Goal: Task Accomplishment & Management: Manage account settings

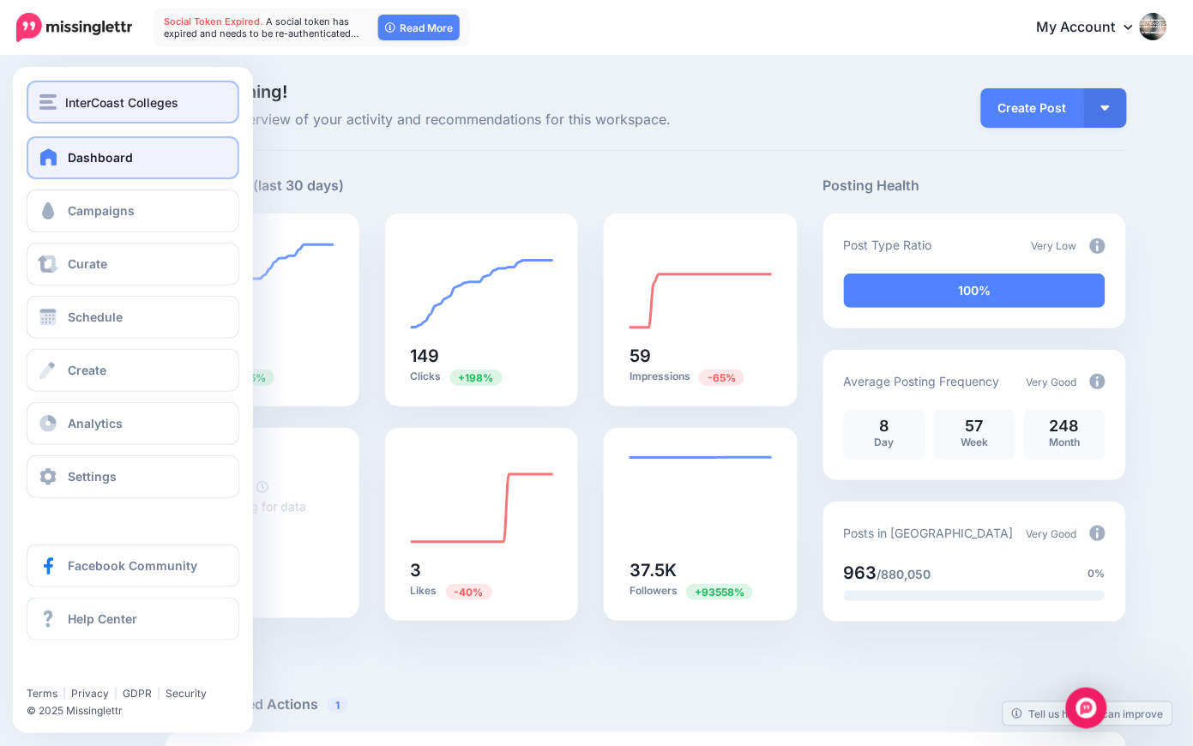
click at [90, 104] on span "InterCoast Colleges" at bounding box center [121, 103] width 113 height 20
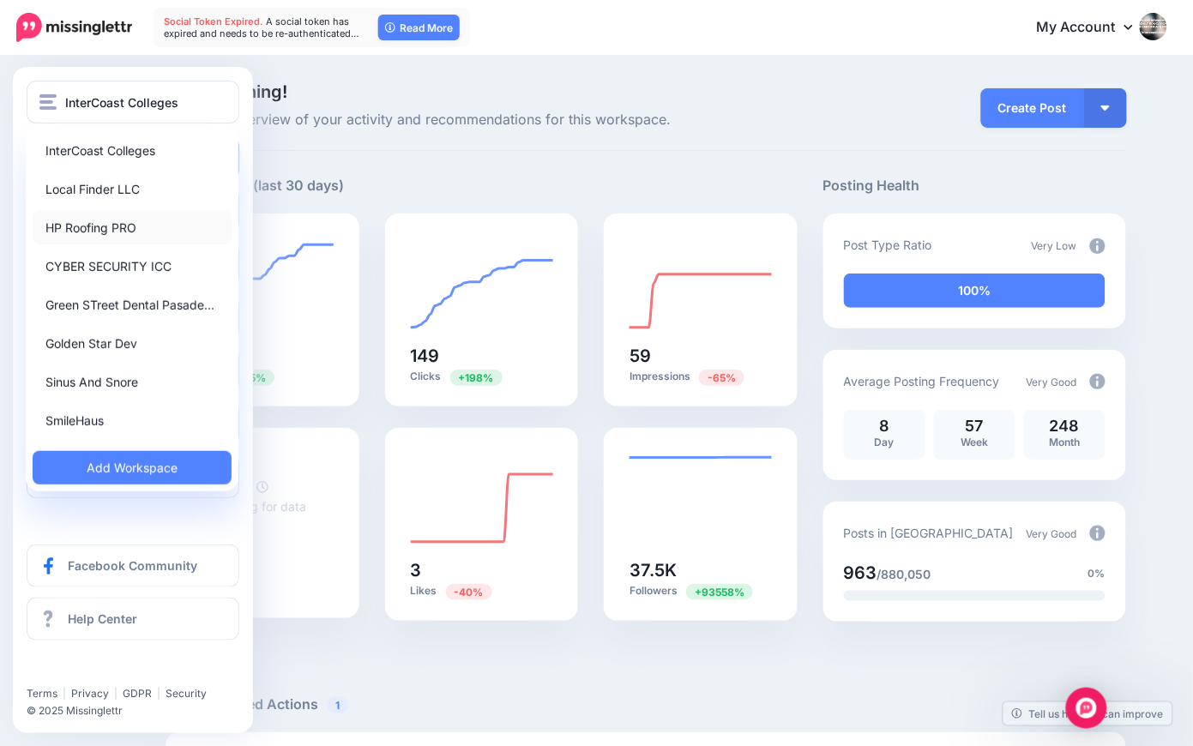
click at [111, 220] on link "HP Roofing PRO" at bounding box center [132, 227] width 199 height 33
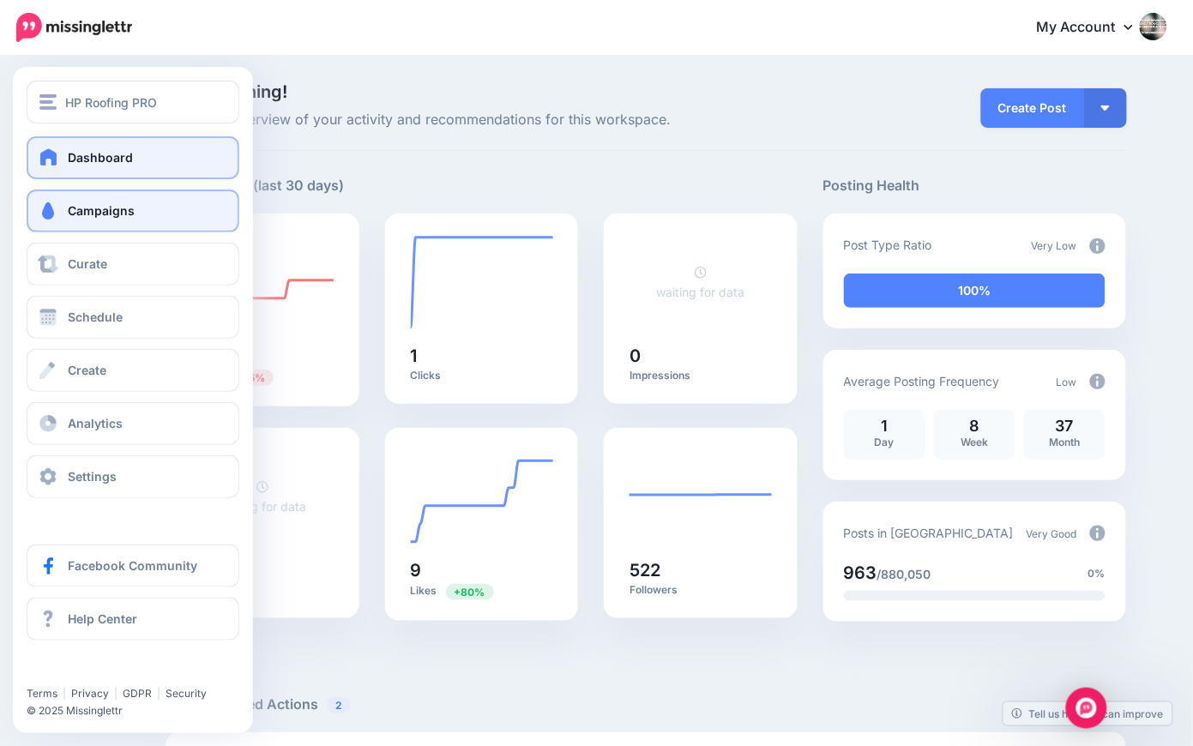
click at [94, 207] on span "Campaigns" at bounding box center [101, 210] width 67 height 15
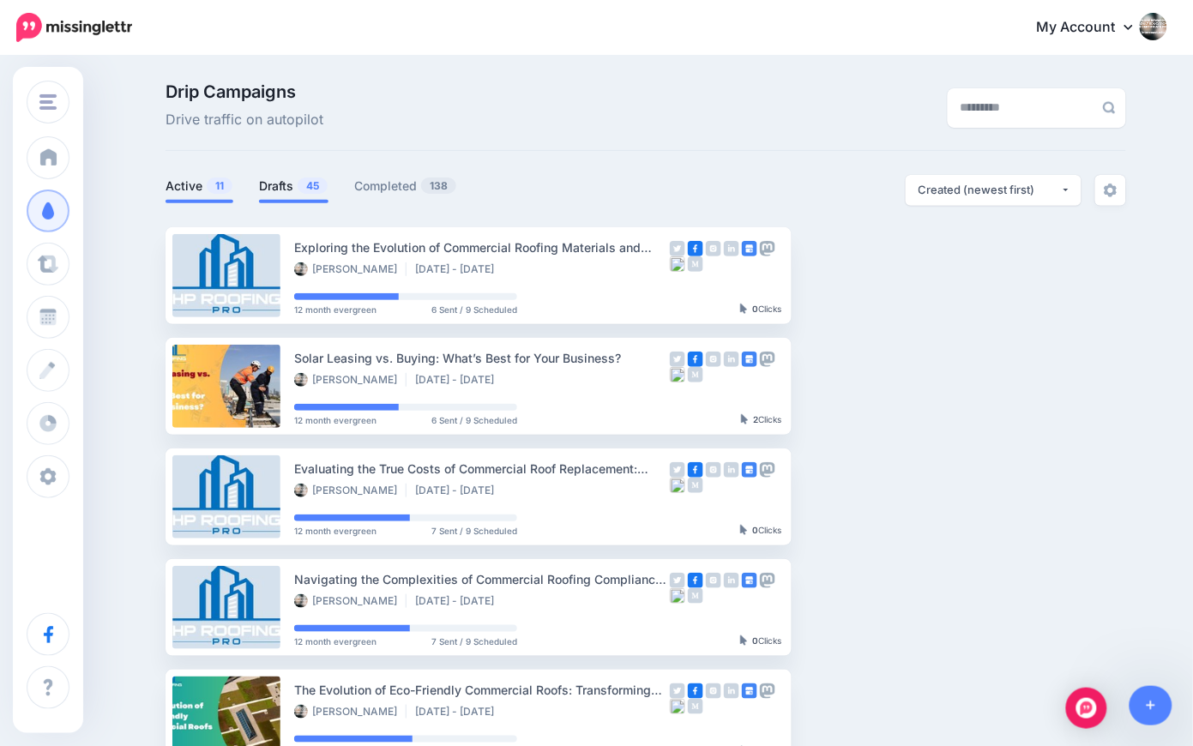
click at [299, 184] on link "Drafts 45" at bounding box center [293, 186] width 69 height 21
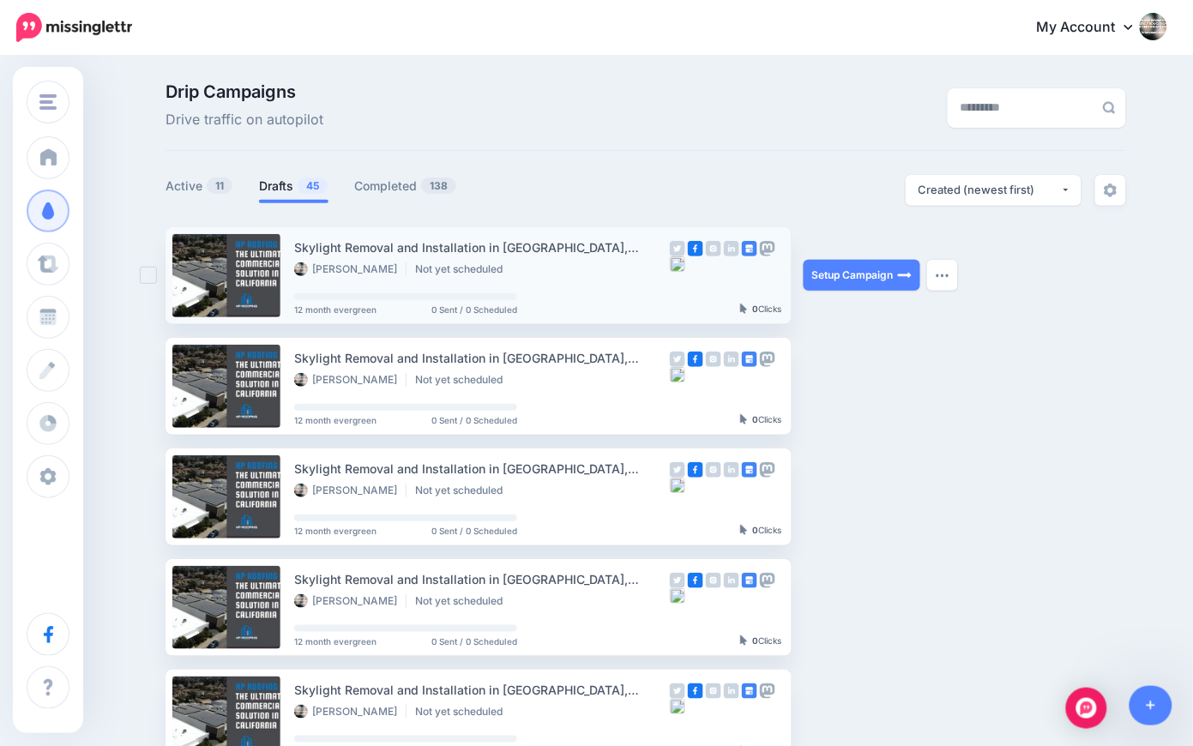
click at [259, 277] on link at bounding box center [226, 275] width 108 height 83
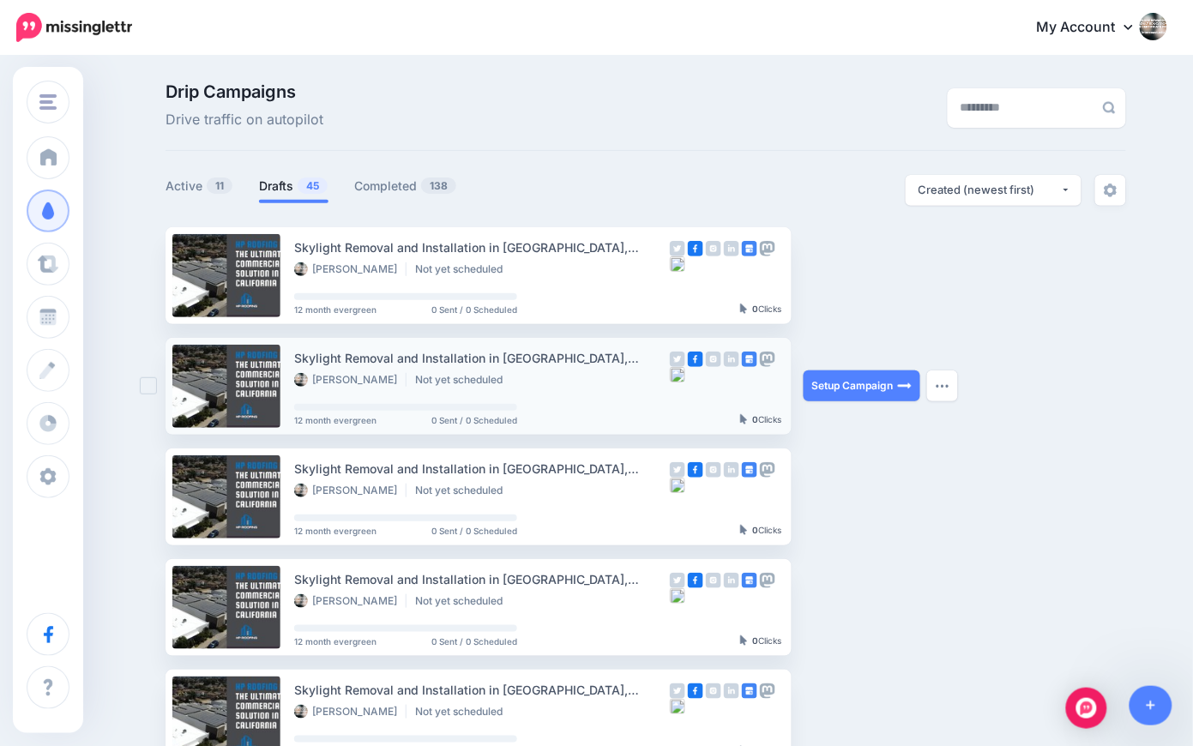
click at [255, 379] on link at bounding box center [226, 386] width 108 height 83
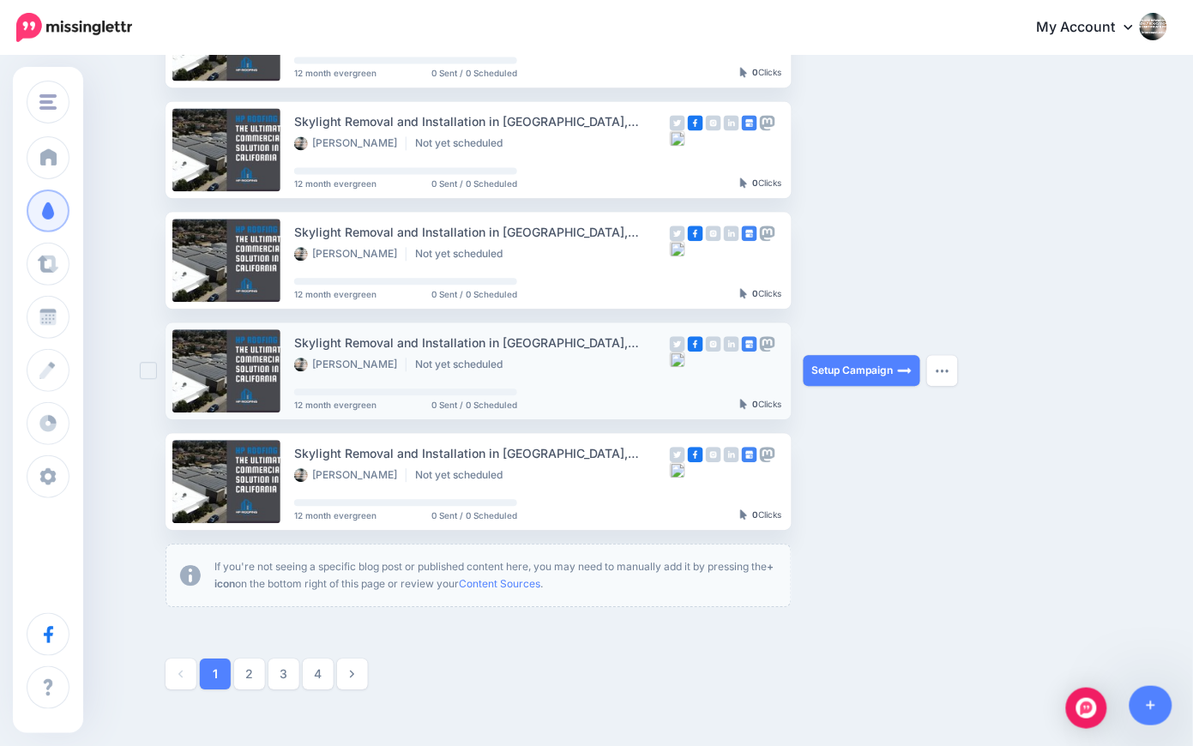
scroll to position [795, 0]
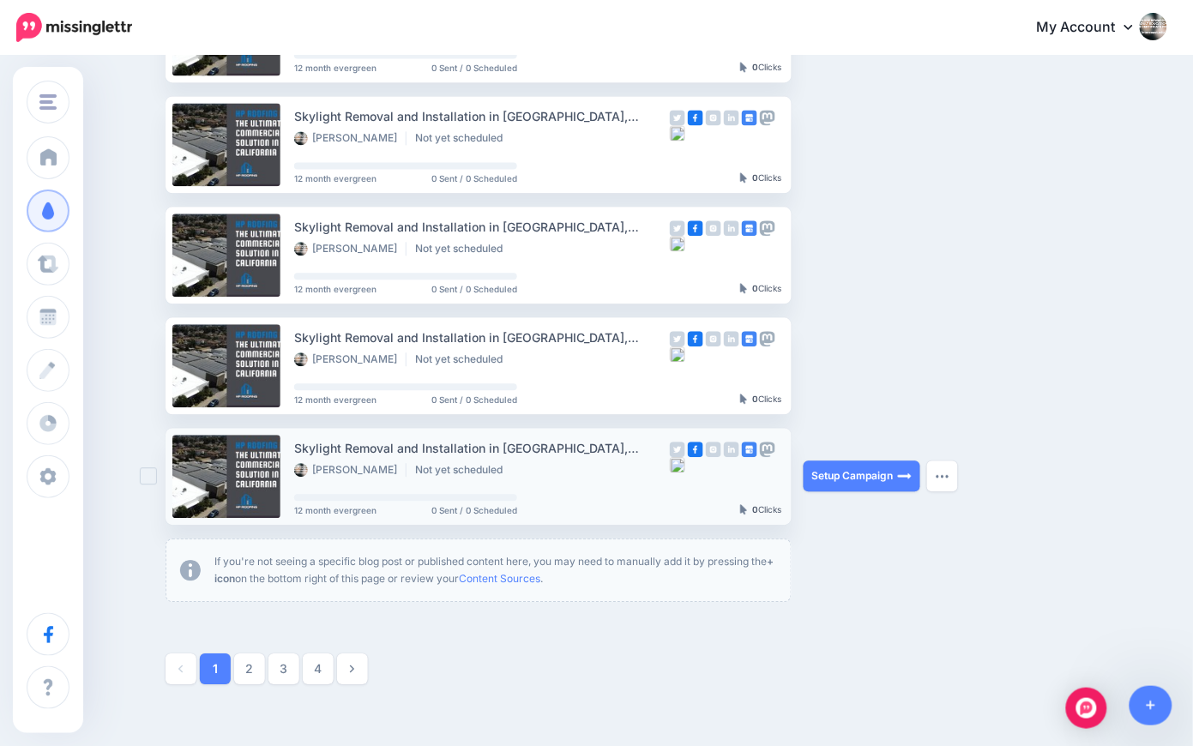
click at [261, 475] on link at bounding box center [226, 476] width 108 height 83
click at [370, 450] on div "Skylight Removal and Installation in [GEOGRAPHIC_DATA], [GEOGRAPHIC_DATA]" at bounding box center [482, 448] width 376 height 20
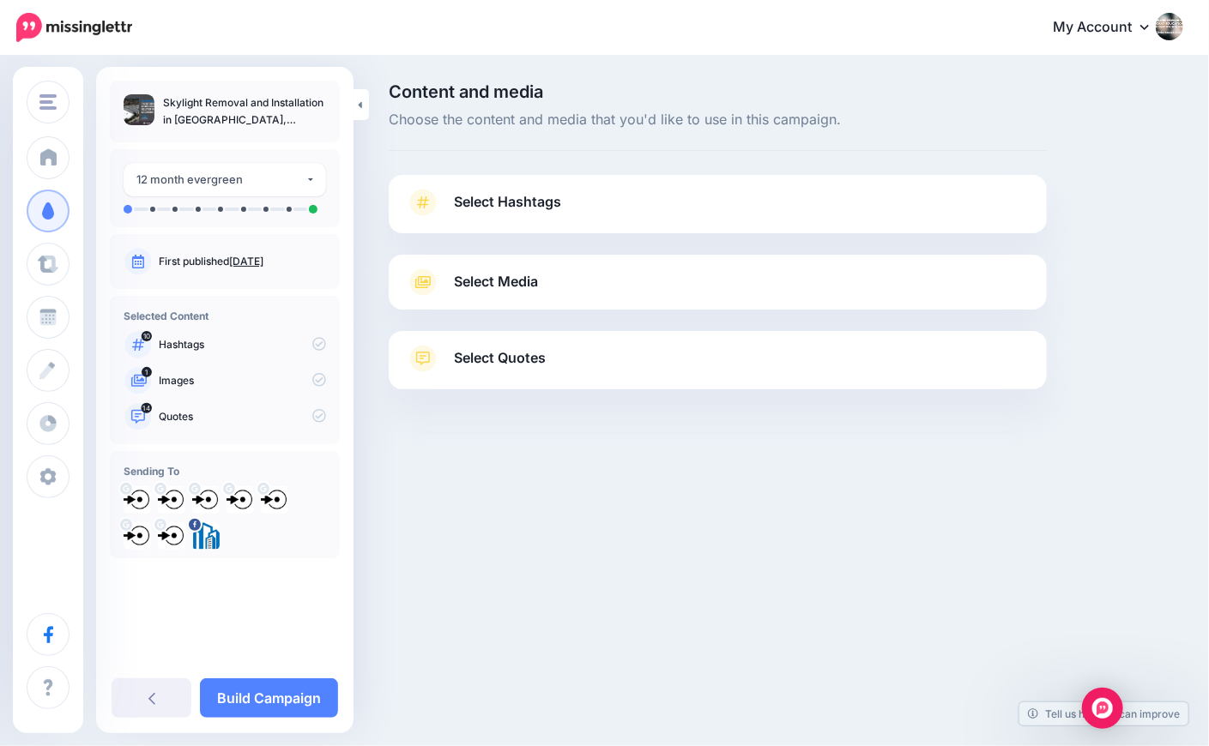
click at [263, 263] on link "[DATE]" at bounding box center [246, 261] width 34 height 13
click at [263, 261] on link "[DATE]" at bounding box center [246, 261] width 34 height 13
click at [263, 257] on link "[DATE]" at bounding box center [246, 261] width 34 height 13
